Goal: Information Seeking & Learning: Learn about a topic

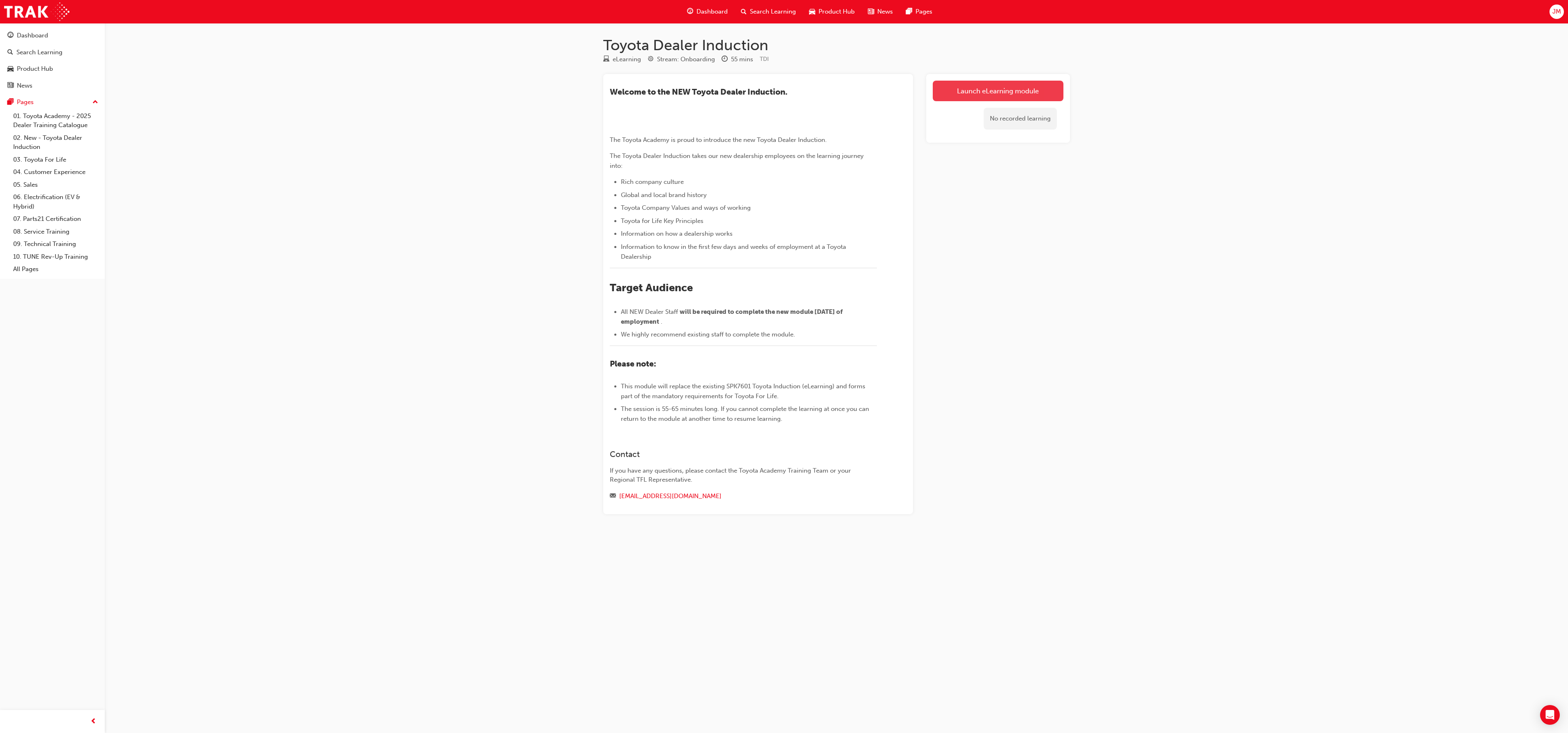
click at [990, 87] on link "Launch eLearning module" at bounding box center [998, 91] width 131 height 21
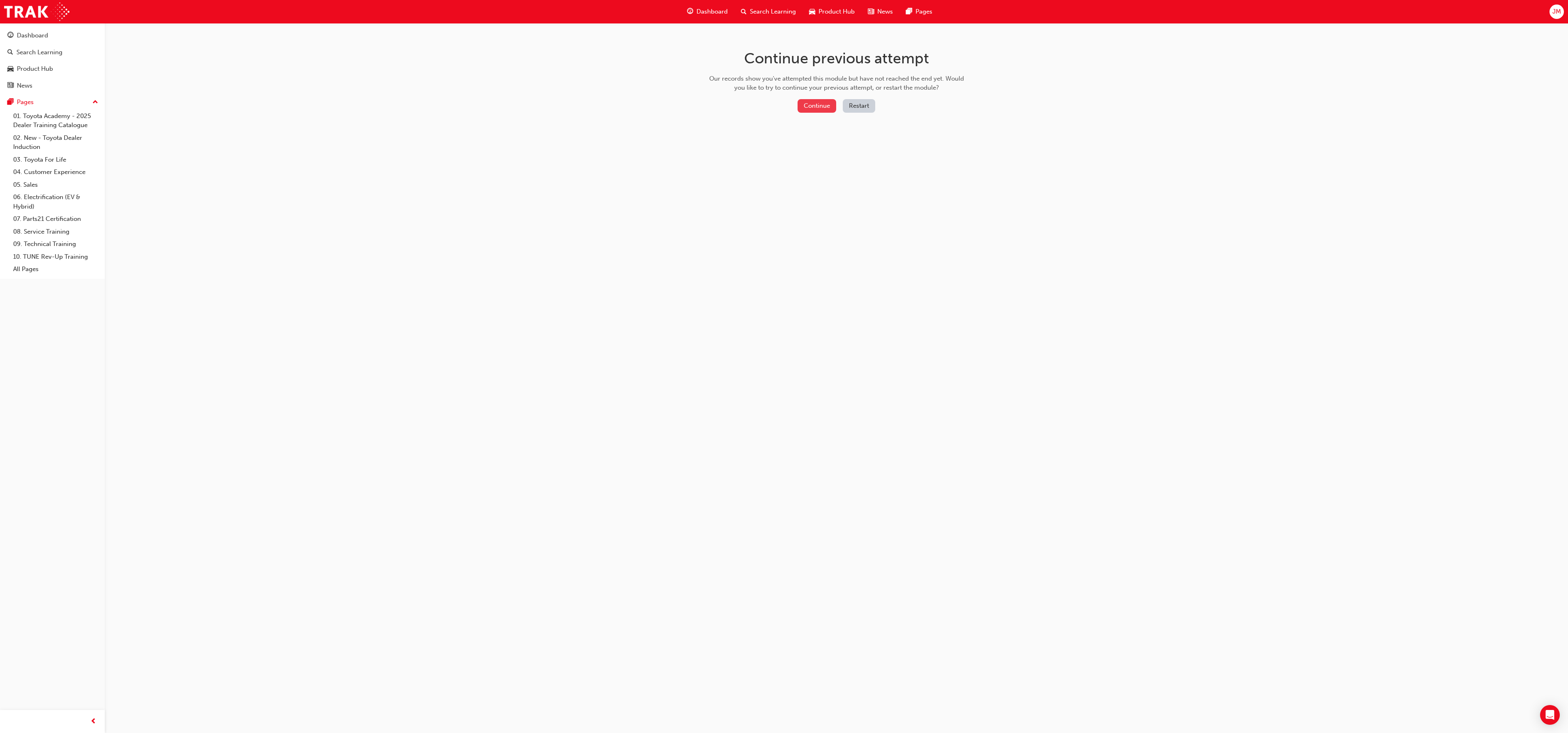
click at [809, 103] on button "Continue" at bounding box center [817, 106] width 39 height 13
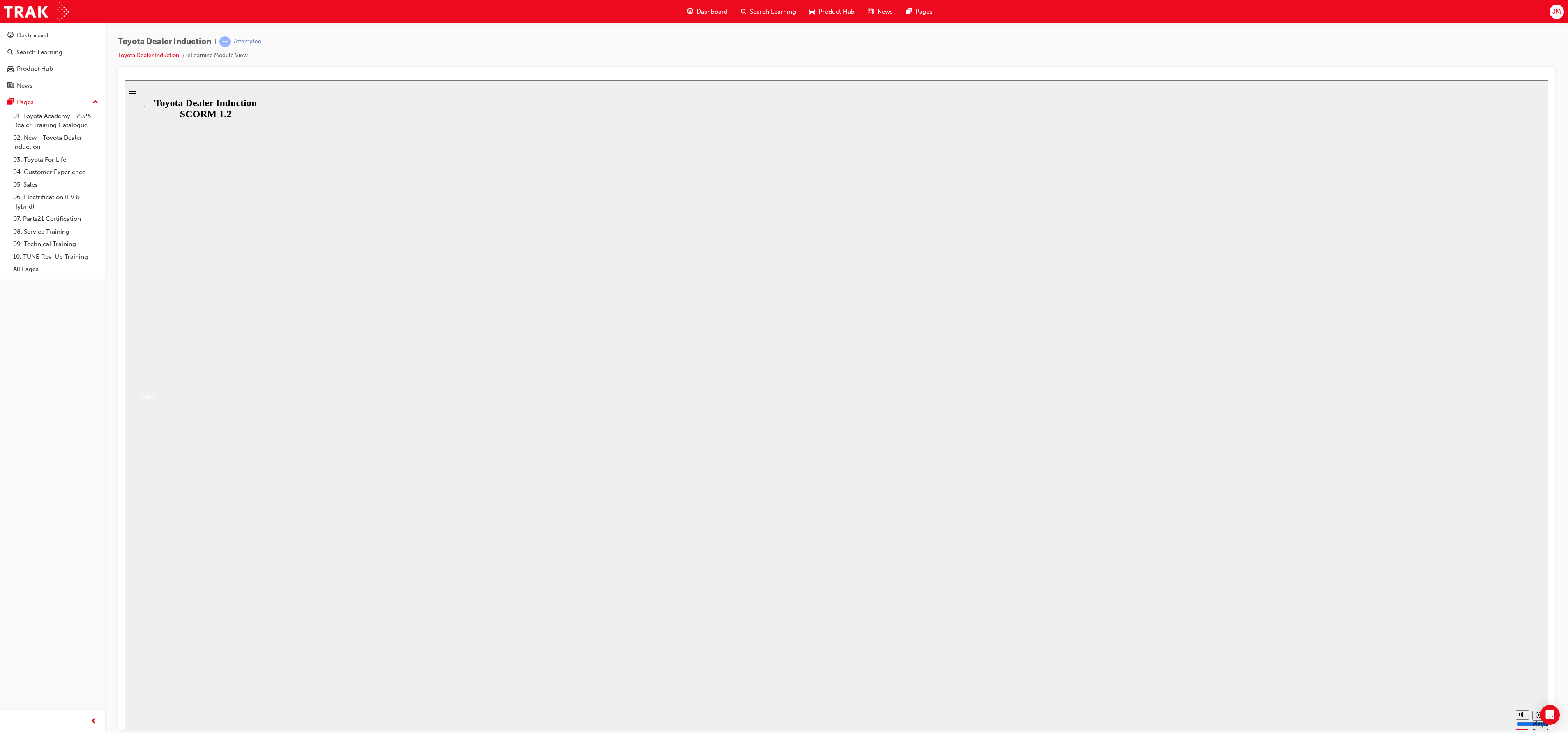
click at [156, 392] on button "Resume" at bounding box center [140, 386] width 31 height 10
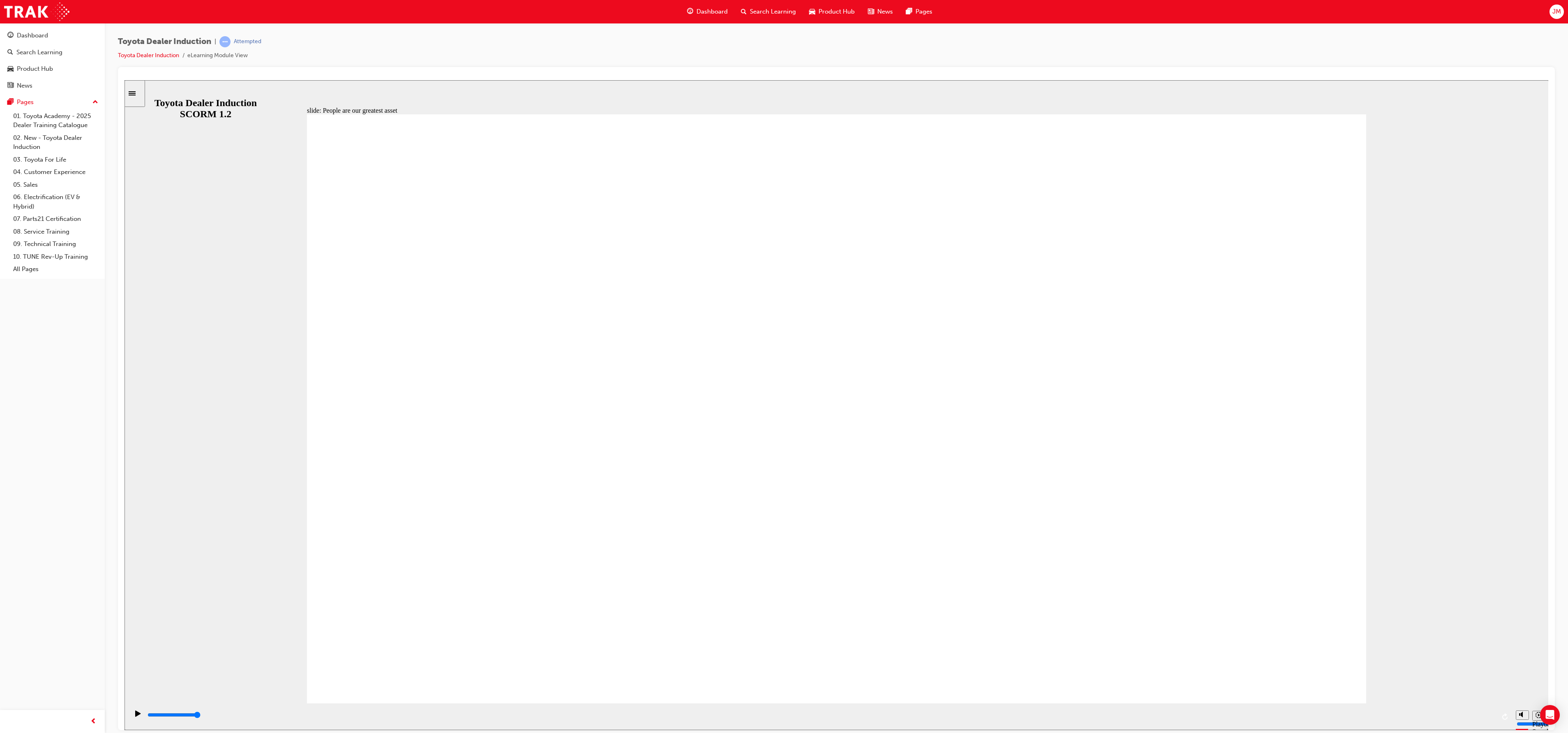
type input "7500"
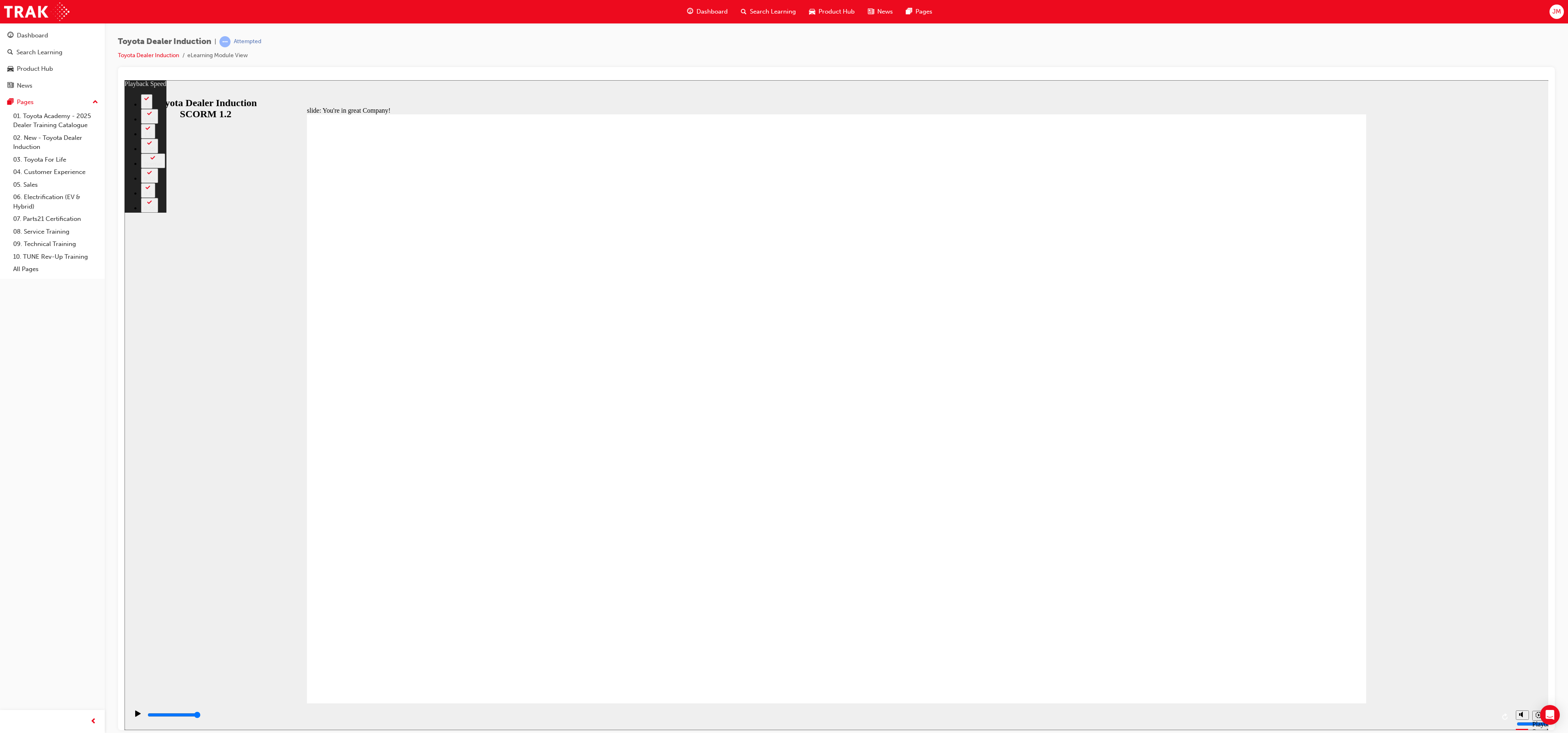
type input "4"
type input "156"
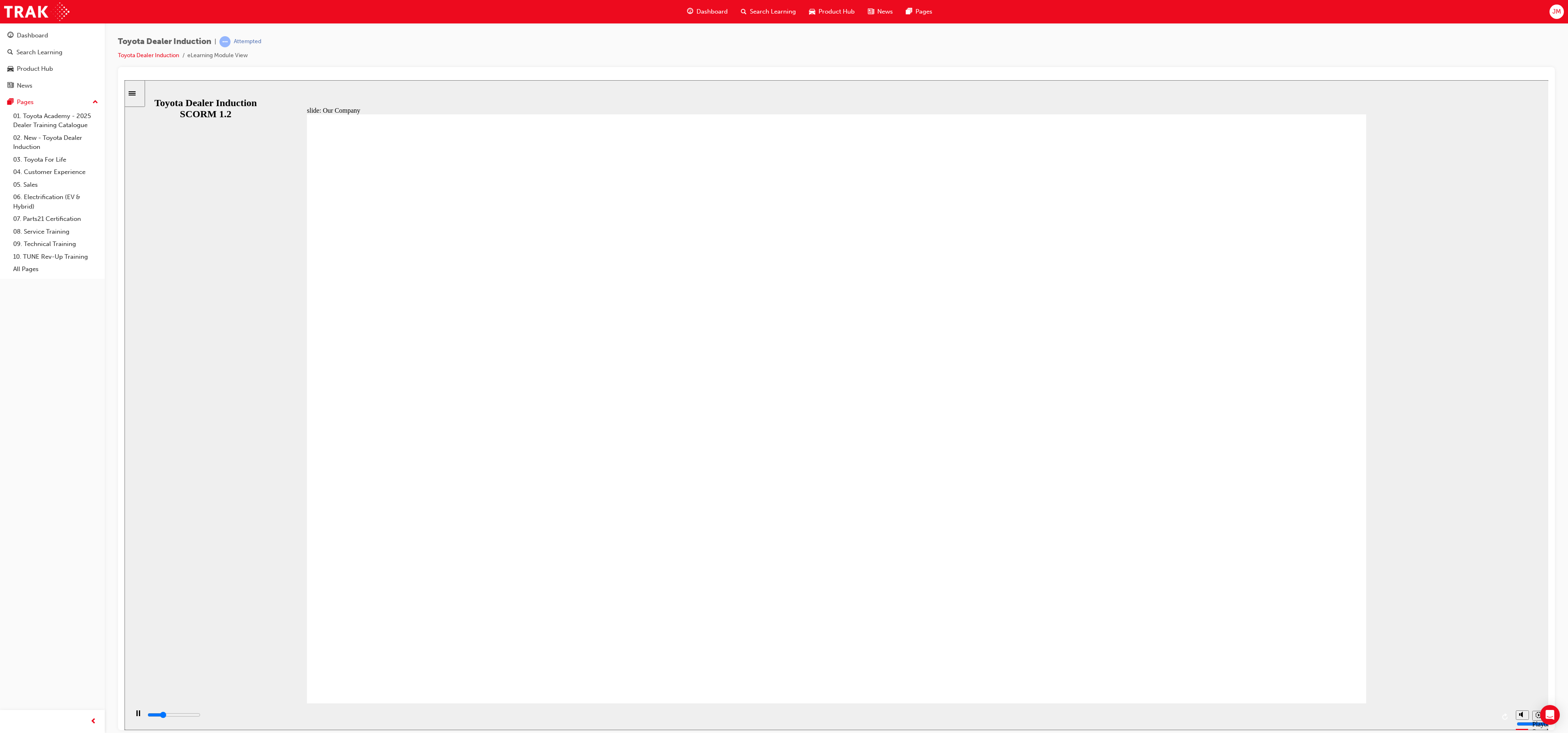
drag, startPoint x: 534, startPoint y: 582, endPoint x: 640, endPoint y: 577, distance: 106.1
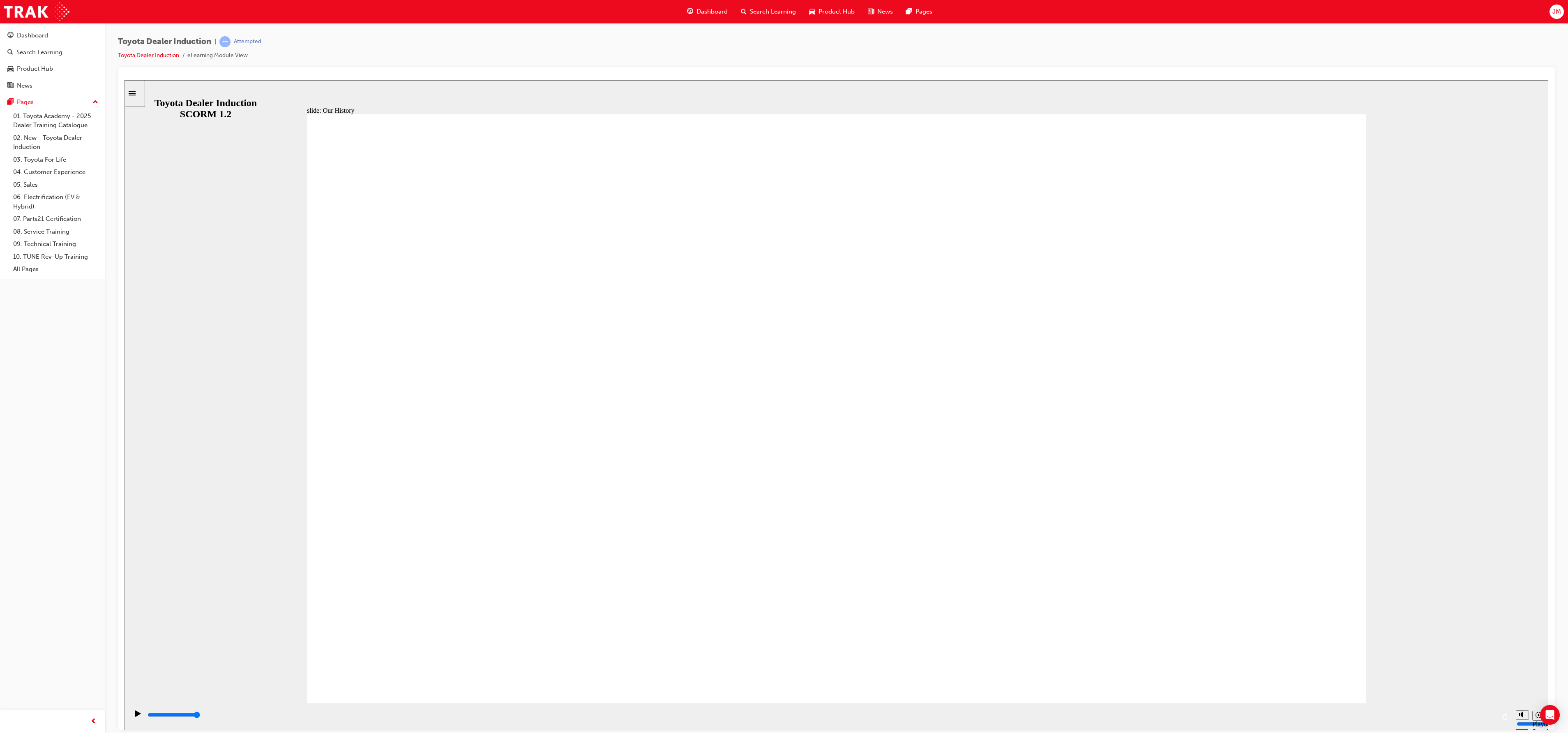
drag, startPoint x: 538, startPoint y: 591, endPoint x: 712, endPoint y: 602, distance: 174.3
drag, startPoint x: 824, startPoint y: 581, endPoint x: 1016, endPoint y: 579, distance: 192.0
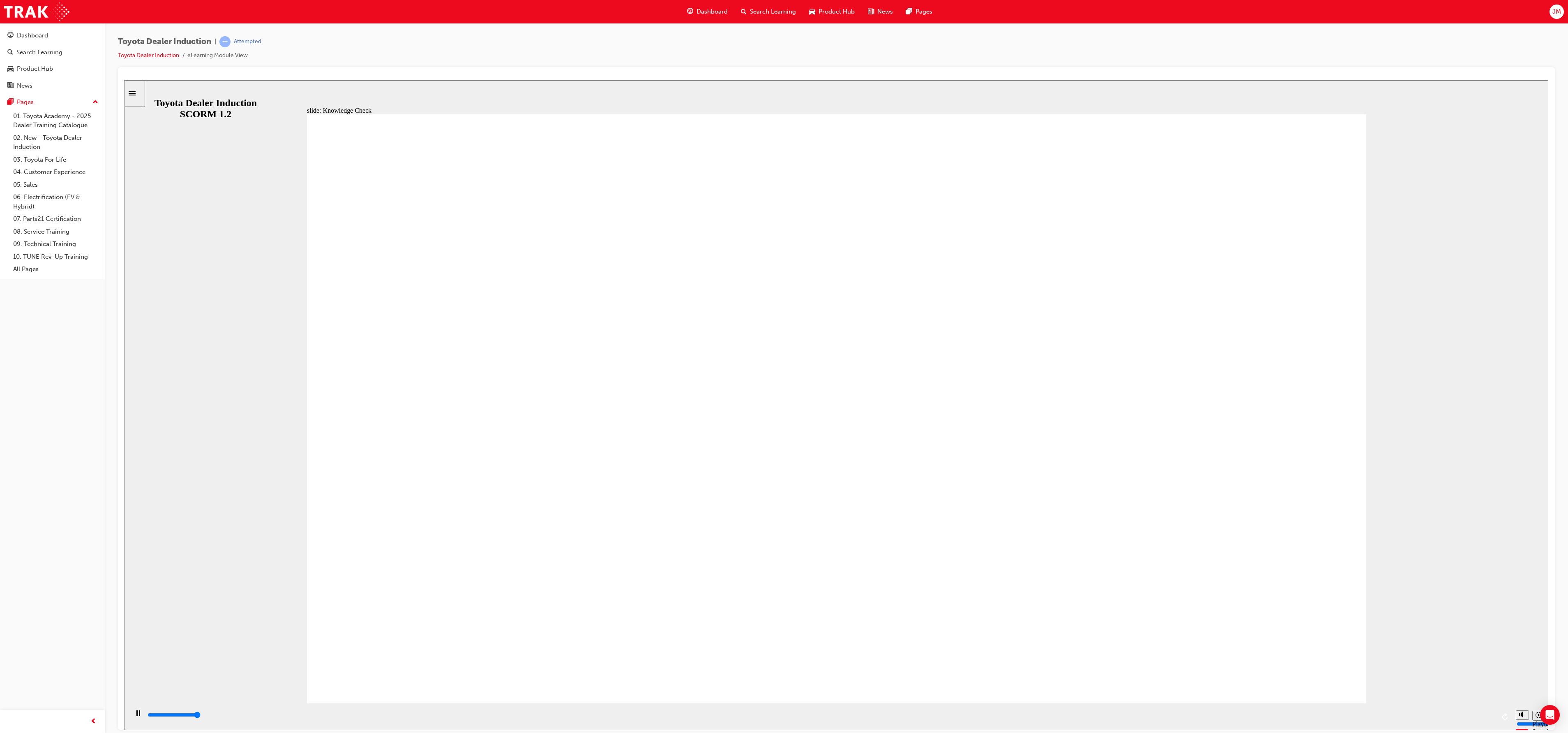
type input "5000"
radio input "true"
type input "5000"
radio input "true"
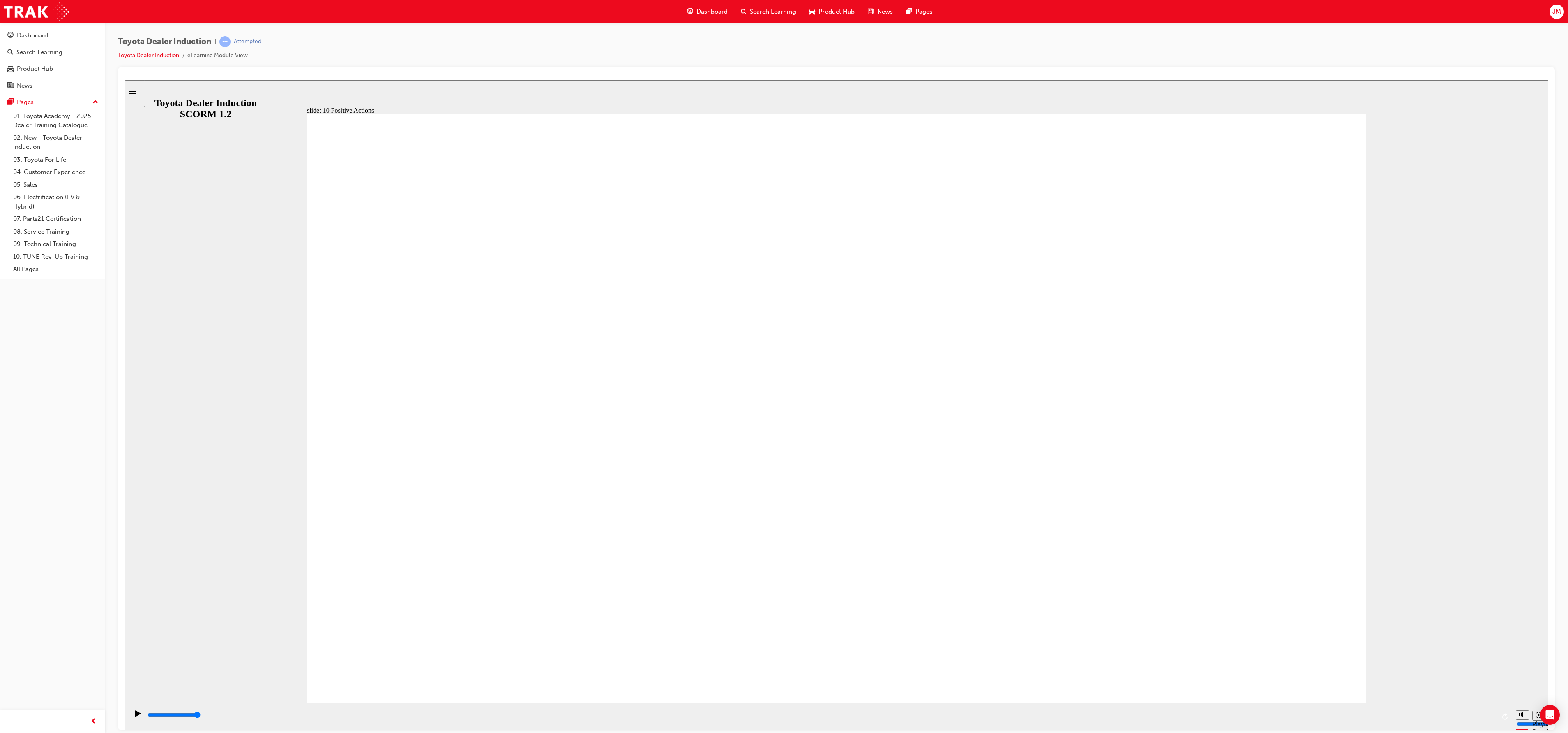
click at [1330, 104] on div "slide: 10 Positive Actions Multiply 1 We always consider where [DATE] work shou…" at bounding box center [836, 404] width 1424 height 649
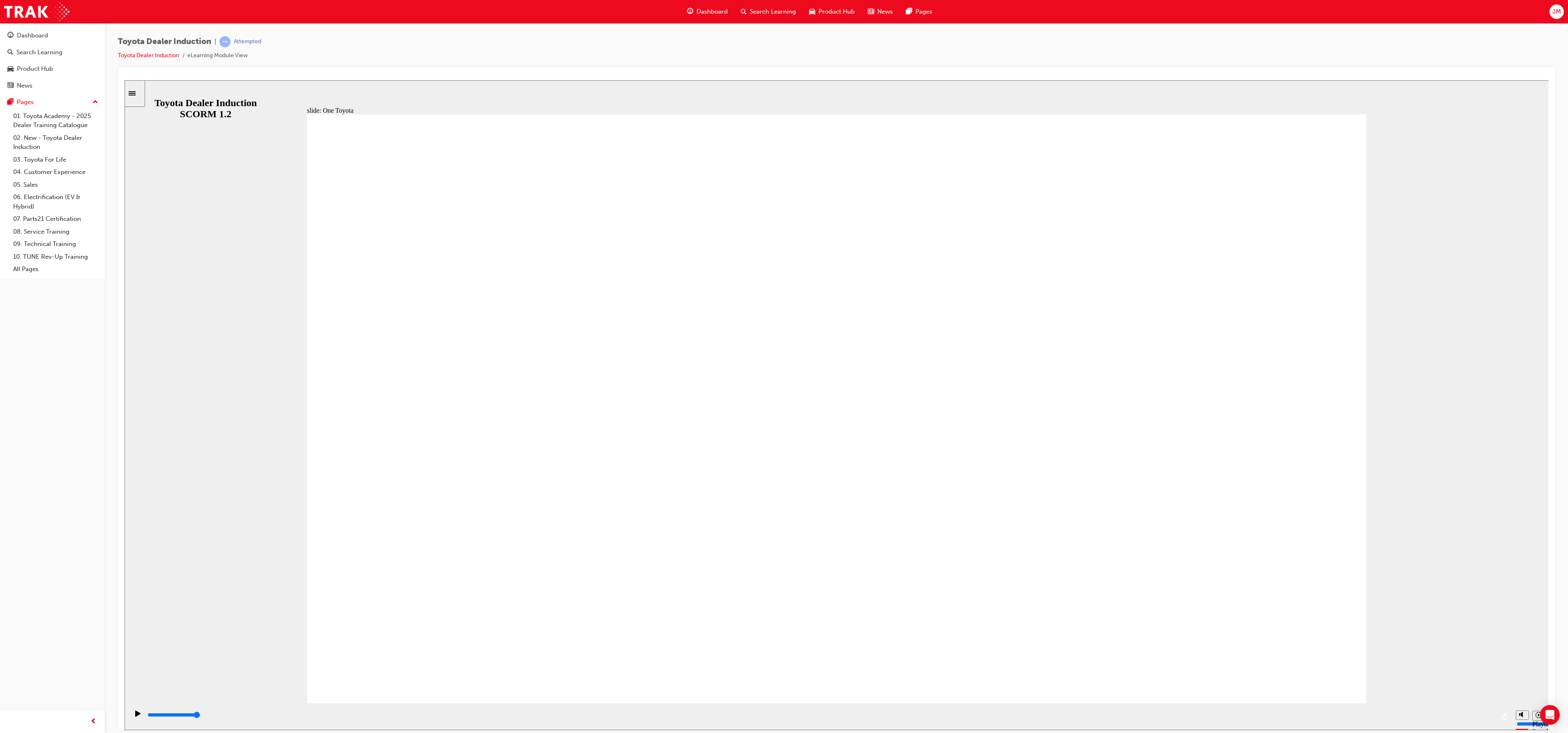
type input "62900"
